Goal: Transaction & Acquisition: Obtain resource

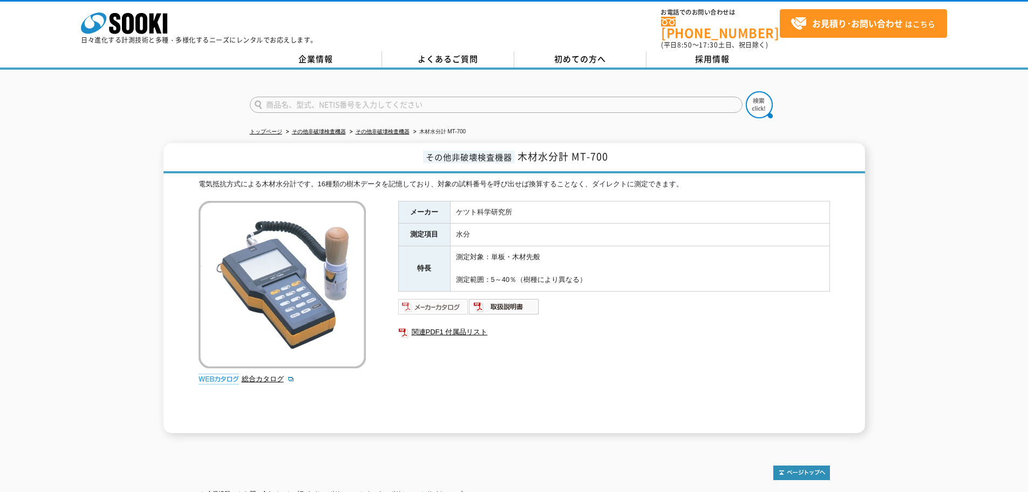
click at [439, 299] on img at bounding box center [433, 306] width 71 height 17
click at [514, 303] on img at bounding box center [504, 306] width 71 height 17
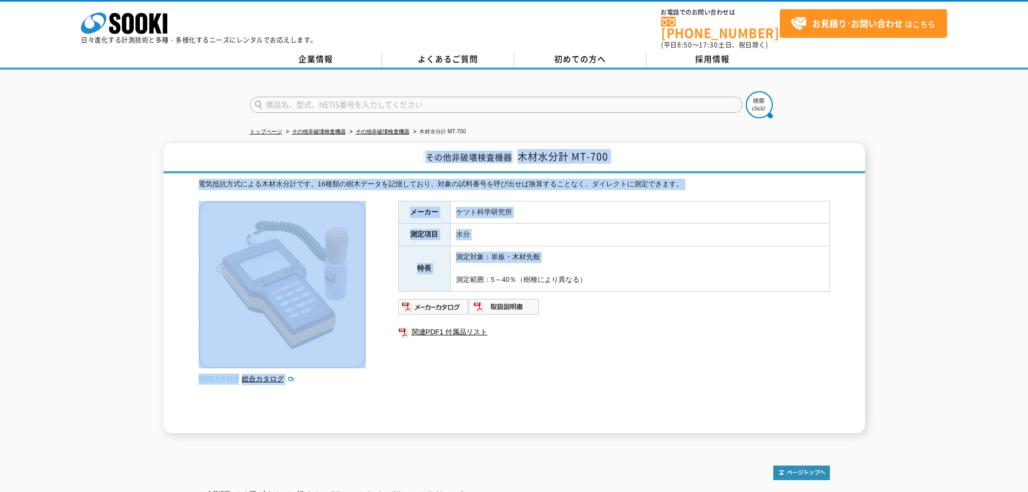
drag, startPoint x: 686, startPoint y: 267, endPoint x: 547, endPoint y: 213, distance: 149.0
click at [371, 160] on div "その他非破壊検査機器 木材水分計 MT-700 電気抵抗方式による木材水分計です。16種類の樹木データを記憶しており、対象の試料番号を呼び出せば換算することな…" at bounding box center [513, 288] width 701 height 290
click at [718, 261] on td "測定対象：単板・木材先般 測定範囲：5～40％（樹種により異なる）" at bounding box center [639, 268] width 379 height 45
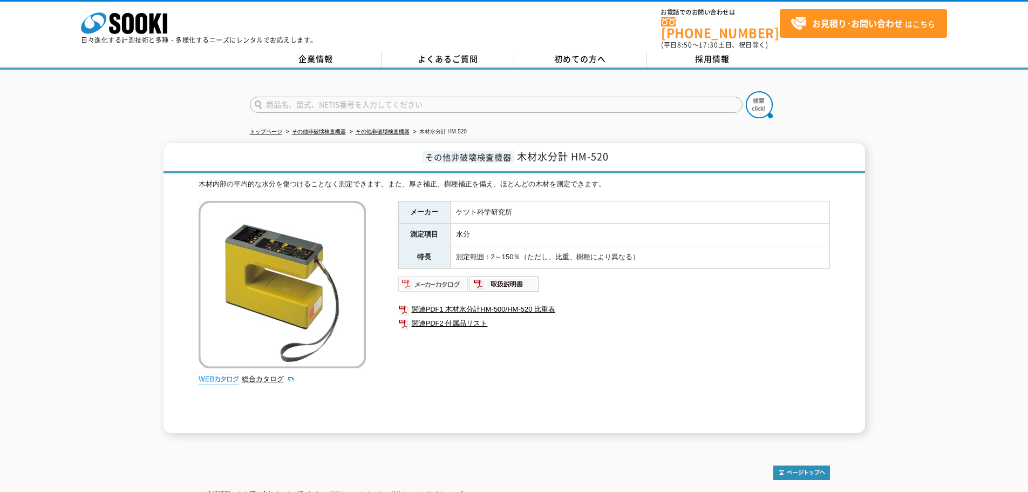
click at [441, 275] on img at bounding box center [433, 283] width 71 height 17
click at [527, 275] on img at bounding box center [504, 283] width 71 height 17
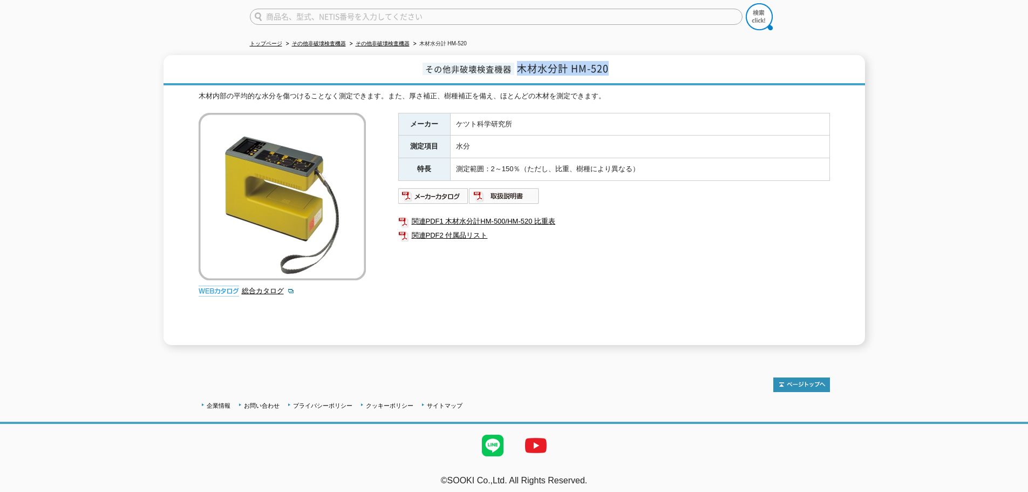
drag, startPoint x: 610, startPoint y: 62, endPoint x: 520, endPoint y: 65, distance: 90.2
click at [520, 65] on h1 "その他非破壊検査機器 木材水分計 HM-520" at bounding box center [513, 70] width 701 height 30
copy span "木材水分計 HM-520"
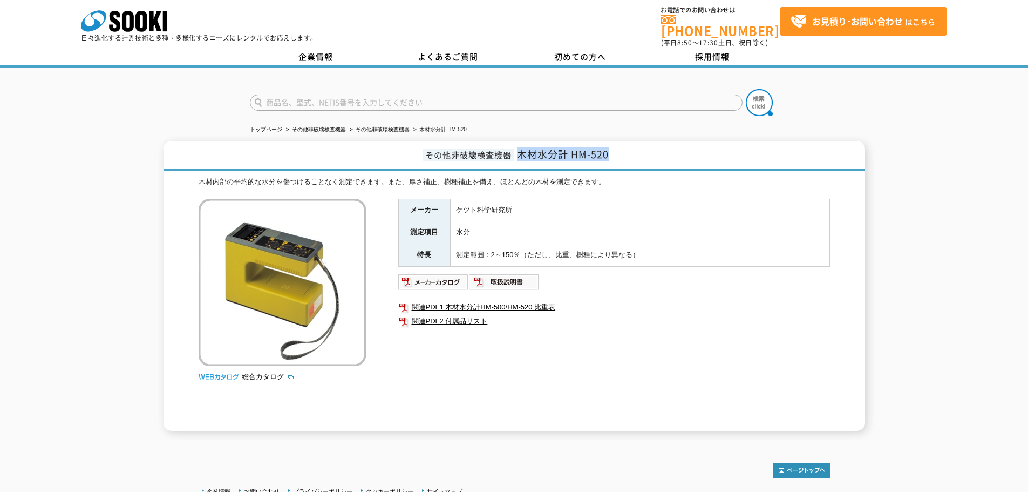
scroll to position [0, 0]
